Goal: Task Accomplishment & Management: Use online tool/utility

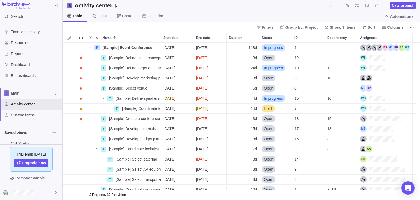
scroll to position [153, 353]
click at [413, 29] on icon "More actions" at bounding box center [412, 27] width 4 height 4
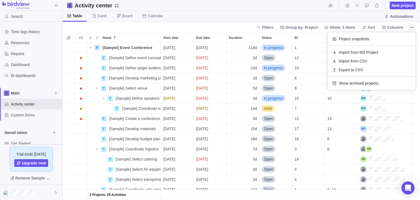
click at [411, 26] on icon "More actions" at bounding box center [412, 27] width 4 height 4
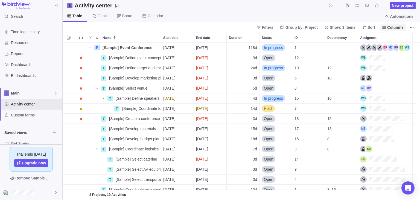
click at [393, 25] on span "Columns" at bounding box center [395, 27] width 16 height 5
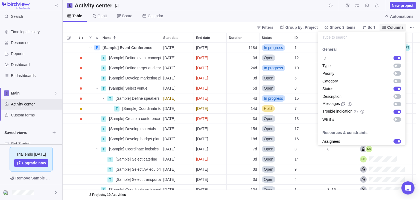
click at [393, 25] on span "Columns" at bounding box center [395, 27] width 16 height 5
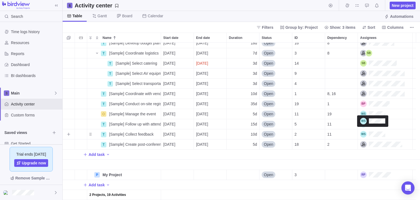
scroll to position [0, 0]
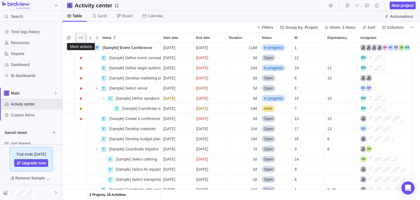
click at [81, 36] on icon "More actions" at bounding box center [81, 37] width 4 height 4
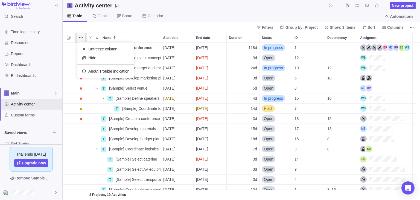
click at [81, 36] on icon "More actions" at bounding box center [81, 37] width 4 height 4
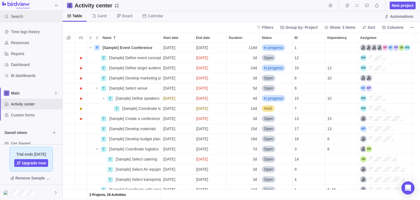
click at [58, 4] on icon at bounding box center [56, 5] width 4 height 4
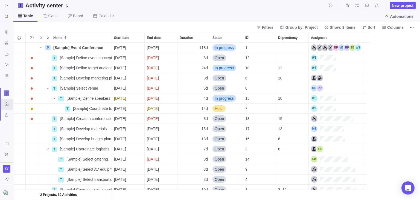
scroll to position [153, 403]
click at [5, 5] on icon at bounding box center [6, 5] width 3 height 2
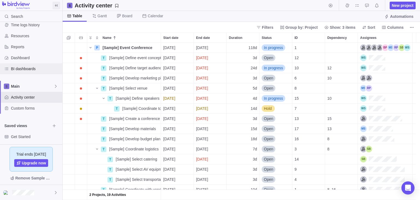
scroll to position [0, 0]
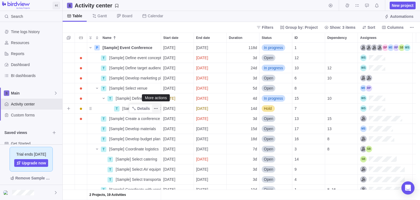
click at [157, 110] on icon "More actions" at bounding box center [156, 108] width 4 height 4
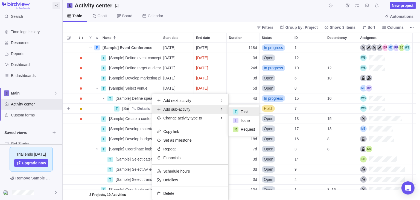
click at [239, 113] on div "T Task" at bounding box center [244, 111] width 31 height 9
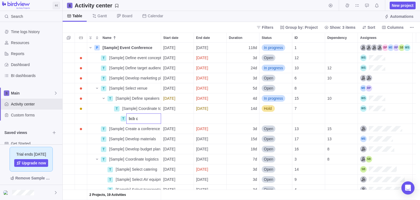
type input "bcb c"
click at [338, 199] on div "2 Projects, 19 Activities P [Sample] Event Conference Details [DATE] [DATE] 118…" at bounding box center [241, 121] width 357 height 157
click at [158, 120] on icon "More actions" at bounding box center [156, 118] width 4 height 4
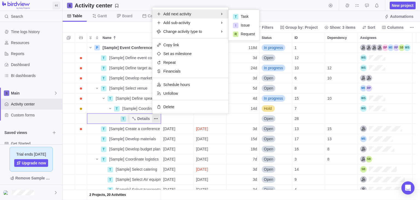
click at [105, 116] on div "2 Projects, 20 Activities P [Sample] Event Conference Details [DATE] [DATE] 118…" at bounding box center [241, 121] width 357 height 157
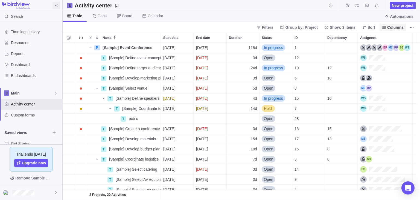
click at [399, 28] on span "Columns" at bounding box center [395, 27] width 16 height 5
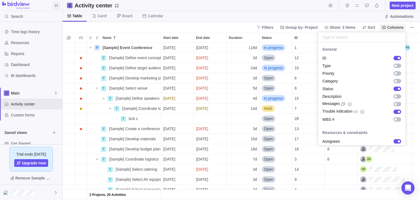
click at [399, 28] on span "Columns" at bounding box center [395, 27] width 16 height 5
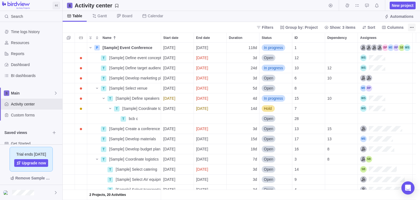
click at [413, 28] on icon "More actions" at bounding box center [412, 27] width 4 height 4
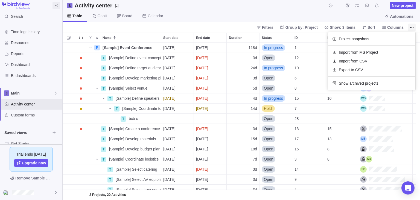
click at [413, 28] on icon "More actions" at bounding box center [412, 27] width 4 height 4
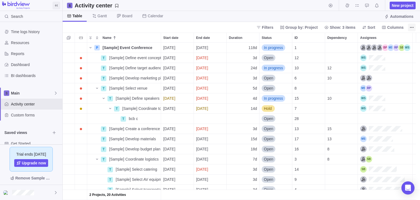
click at [411, 25] on icon "More actions" at bounding box center [412, 27] width 4 height 4
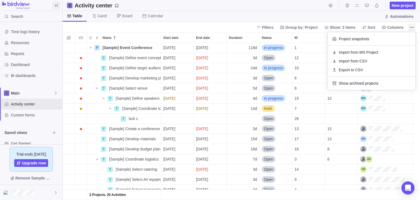
click at [411, 25] on icon "More actions" at bounding box center [412, 27] width 4 height 4
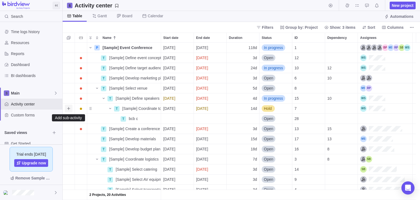
click at [69, 109] on icon "Add sub-activity" at bounding box center [68, 108] width 4 height 4
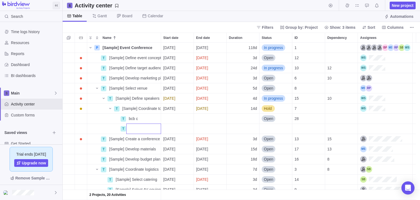
click at [181, 17] on body "Search Time logs history Resources Reports Dashboard BI dashboards Main Activit…" at bounding box center [210, 100] width 420 height 200
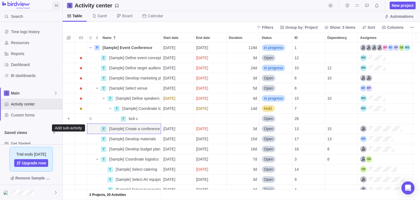
click at [69, 120] on icon "Add sub-activity" at bounding box center [68, 118] width 4 height 4
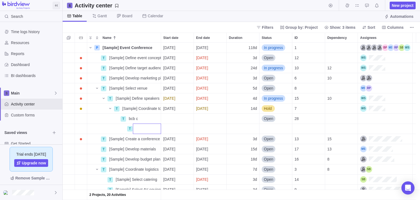
click at [175, 13] on body "Search Time logs history Resources Reports Dashboard BI dashboards Main Activit…" at bounding box center [210, 100] width 420 height 200
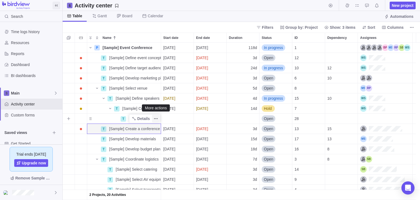
click at [155, 121] on span "More actions" at bounding box center [156, 119] width 8 height 8
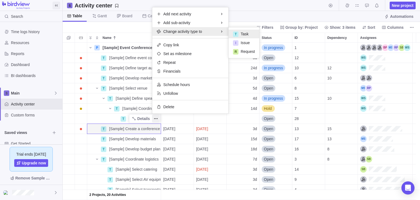
click at [205, 1] on body "Search Time logs history Resources Reports Dashboard BI dashboards Main Activit…" at bounding box center [210, 100] width 420 height 200
